Goal: Task Accomplishment & Management: Use online tool/utility

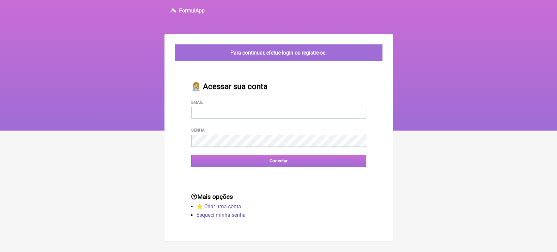
type input "[EMAIL_ADDRESS][DOMAIN_NAME]"
click at [272, 165] on input "Conectar" at bounding box center [278, 161] width 175 height 12
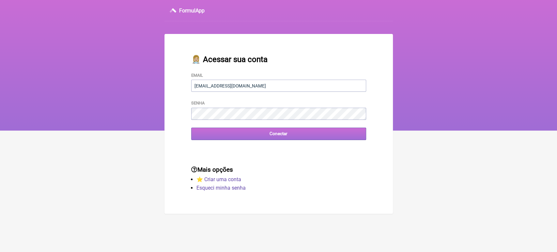
click at [261, 140] on input "Conectar" at bounding box center [278, 134] width 175 height 12
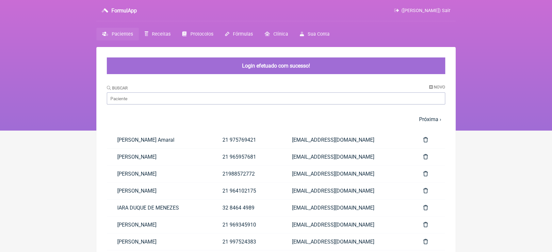
click at [272, 165] on link "21 965957681" at bounding box center [247, 157] width 70 height 17
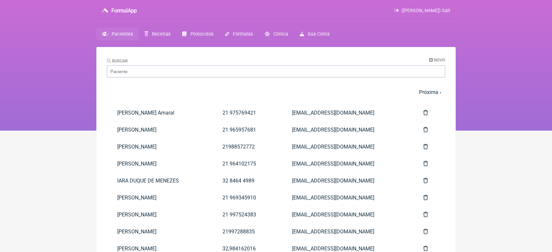
drag, startPoint x: 251, startPoint y: 98, endPoint x: 457, endPoint y: 79, distance: 206.6
click at [457, 79] on nav "FormulApp (VINICIUS VIEIRA PASCHOAL) Sair Pacientes Receitas Protocolos Fórmula…" at bounding box center [276, 65] width 552 height 131
click at [257, 69] on input "Buscar" at bounding box center [276, 71] width 338 height 12
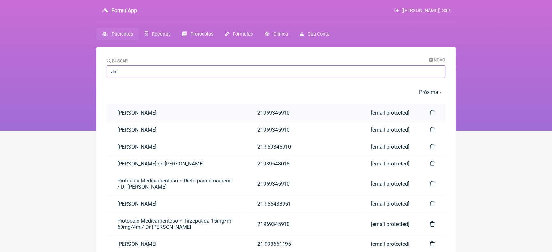
type input "vini"
click at [215, 109] on link "Vinicius Vieira Paschoal" at bounding box center [177, 112] width 140 height 17
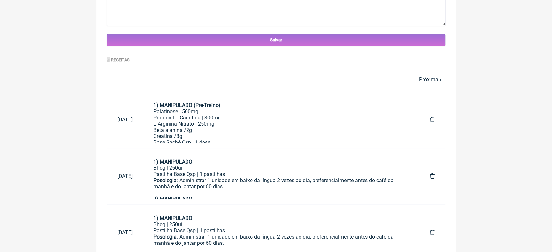
scroll to position [276, 0]
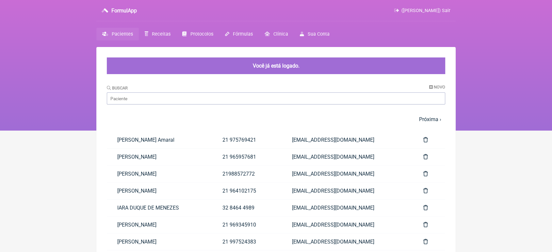
click at [136, 92] on div "Buscar Novo" at bounding box center [276, 95] width 338 height 20
click at [136, 105] on main "Você já está logado. Buscar Novo 1 2 3 4 5 … Próxima › Última » Paciente Telefo…" at bounding box center [275, 199] width 359 height 304
click at [135, 102] on input "Buscar" at bounding box center [276, 98] width 338 height 12
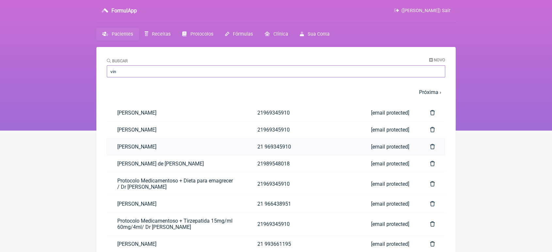
type input "vin"
click at [133, 150] on link "vinicius vieira paschoal" at bounding box center [177, 146] width 140 height 17
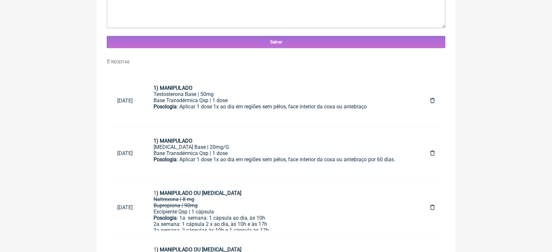
scroll to position [274, 0]
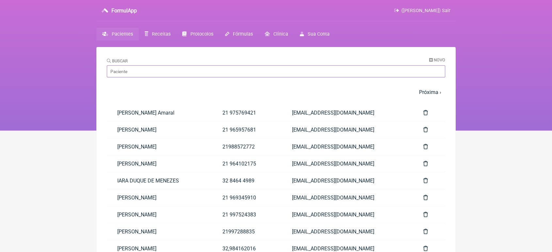
click at [125, 73] on input "Buscar" at bounding box center [276, 71] width 338 height 12
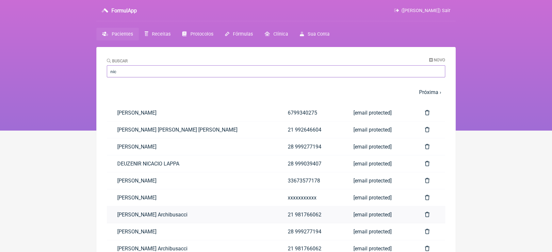
type input "nic"
click at [157, 213] on link "[PERSON_NAME] Archibusacci" at bounding box center [192, 214] width 170 height 17
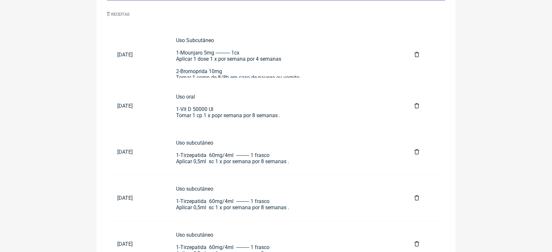
scroll to position [327, 0]
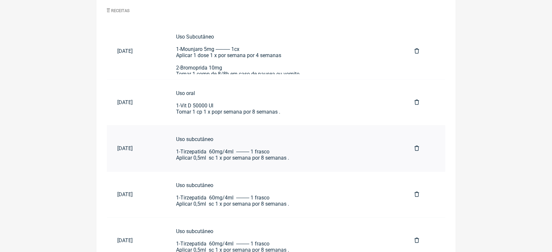
click at [308, 171] on td "Uso subcutâneo 1-Tirzepatida 60mg/4ml ---------- 1 frasco Aplicar 0,5ml sc 1 x …" at bounding box center [285, 148] width 238 height 46
click at [320, 151] on div "Uso subcutâneo 1-Tirzepatida 60mg/4ml ---------- 1 frasco Aplicar 0,5ml sc 1 x …" at bounding box center [284, 148] width 217 height 25
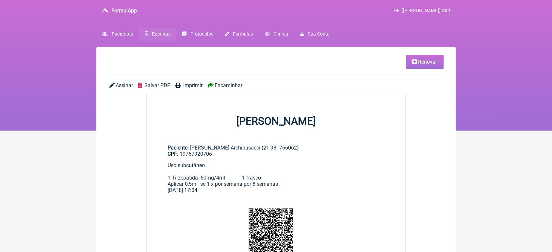
click at [424, 65] on link "Renovar" at bounding box center [425, 62] width 38 height 14
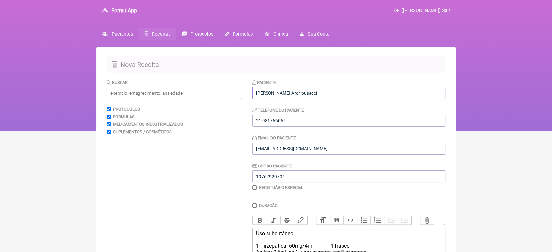
click at [362, 93] on input "[PERSON_NAME] Archibusacci" at bounding box center [348, 93] width 193 height 12
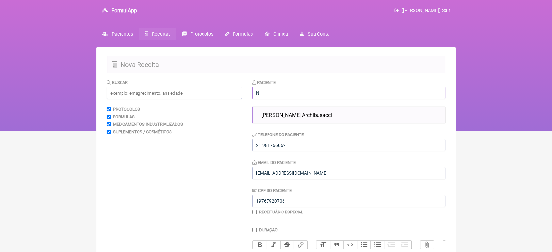
type input "N"
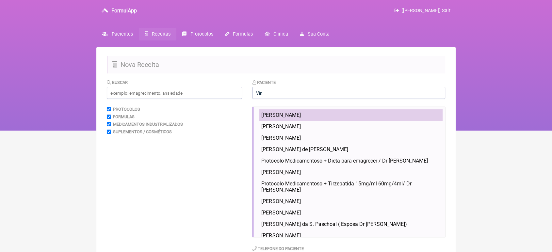
click at [326, 114] on li "Vinicius Vieira Paschoal" at bounding box center [351, 114] width 184 height 11
type input "Vinicius Vieira Paschoal"
type input "21969345910"
type input "076.800.287-70"
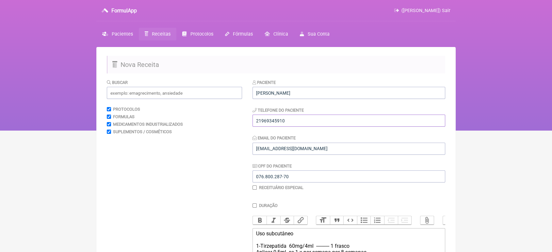
click at [313, 121] on input "21969345910" at bounding box center [348, 121] width 193 height 12
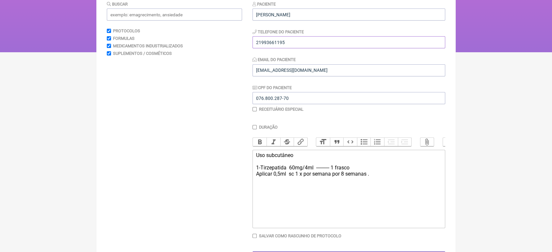
scroll to position [108, 0]
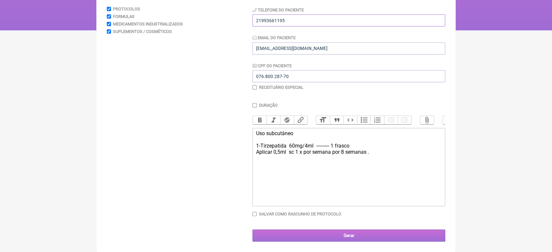
type input "21993661195"
click at [321, 235] on input "Gerar" at bounding box center [348, 236] width 193 height 12
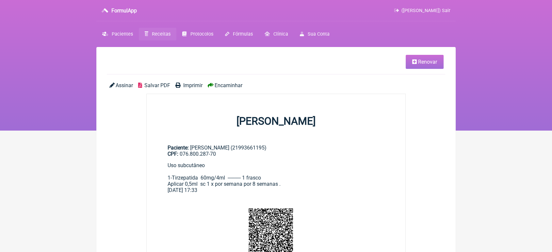
click at [235, 86] on span "Encaminhar" at bounding box center [229, 85] width 28 height 6
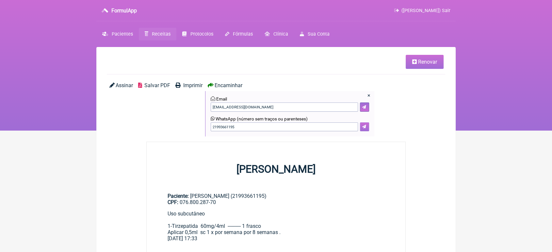
click at [366, 127] on button at bounding box center [364, 126] width 9 height 9
